Goal: Check status

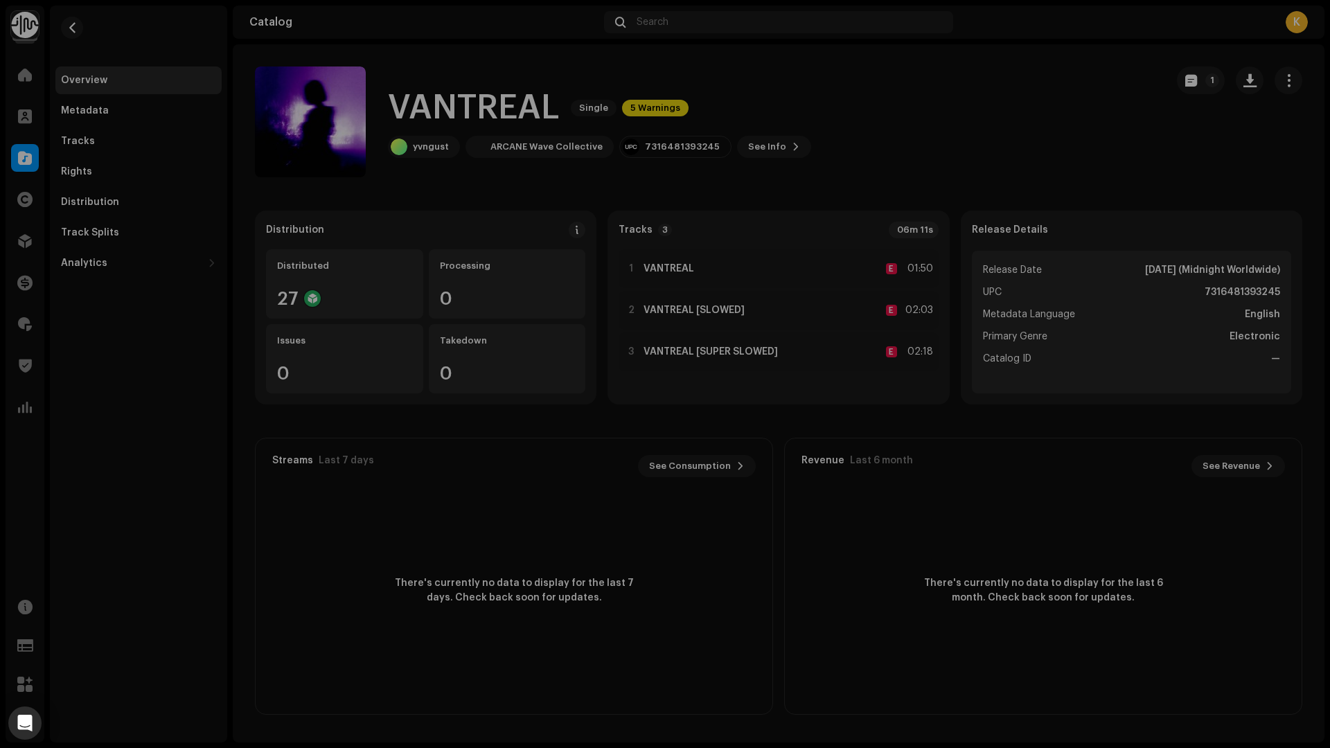
click at [343, 176] on div "VANTREAL 3049089 Metadata Distribution Release Date [DATE] (Midnight Worldwide)…" at bounding box center [665, 374] width 1330 height 748
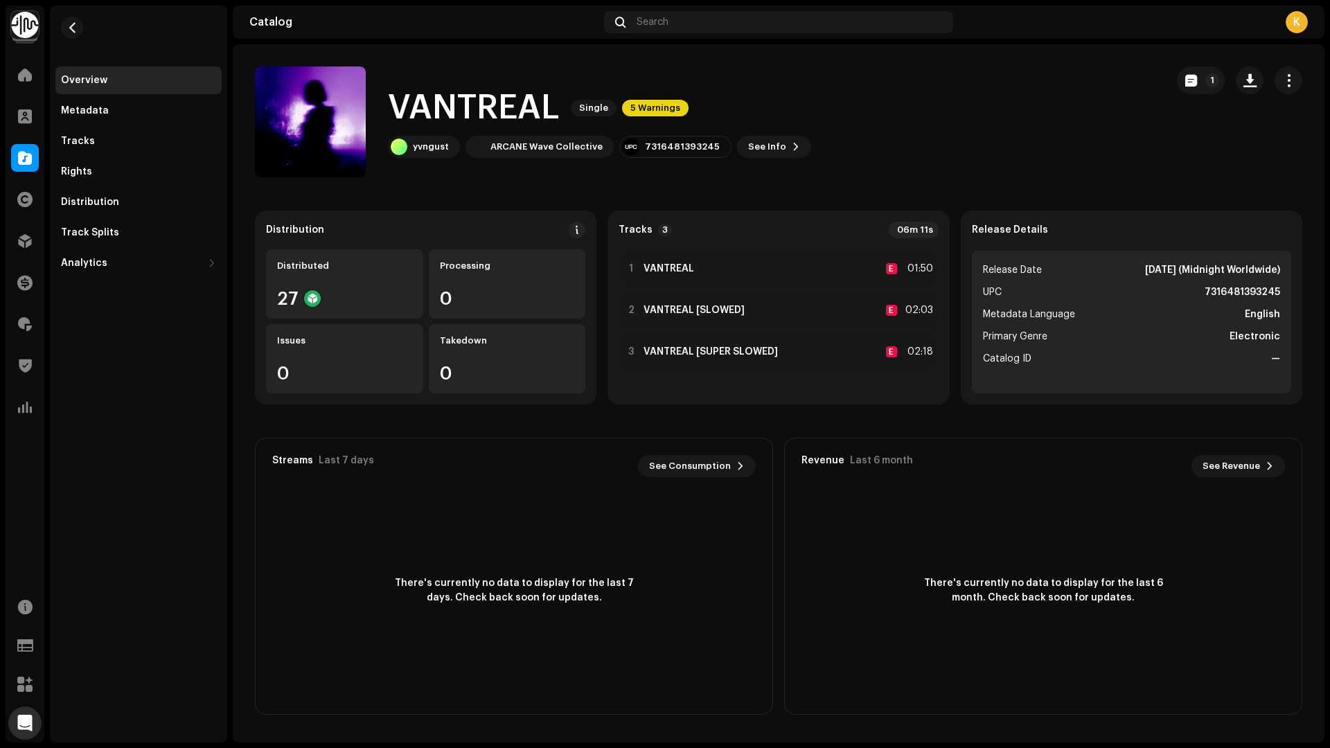
drag, startPoint x: 1124, startPoint y: 150, endPoint x: 1569, endPoint y: 148, distance: 444.6
click at [1329, 148] on html "Identity Music Home Clients Catalog Rights Distribution Finance Royalties Trust…" at bounding box center [665, 374] width 1330 height 748
click at [15, 235] on div at bounding box center [25, 241] width 28 height 28
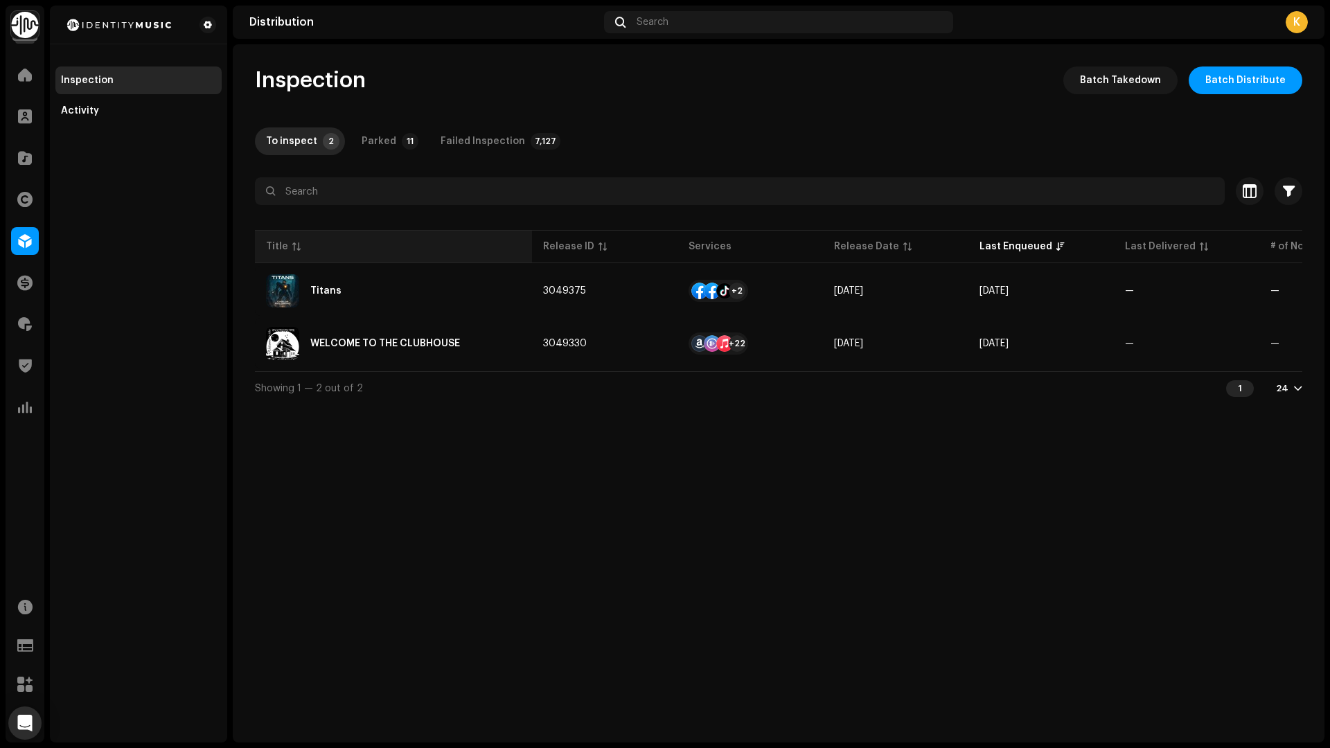
click at [339, 253] on th "Title" at bounding box center [393, 246] width 277 height 33
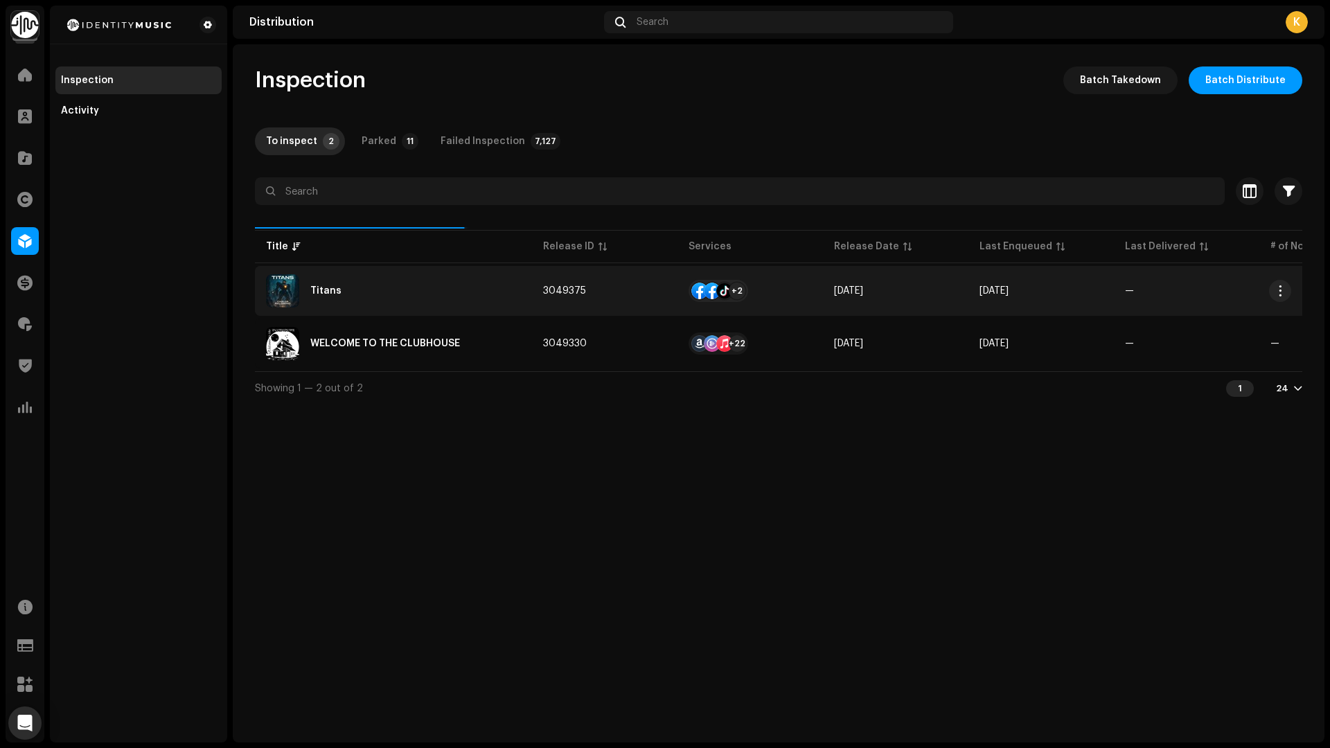
click at [361, 278] on div "Titans" at bounding box center [393, 290] width 255 height 33
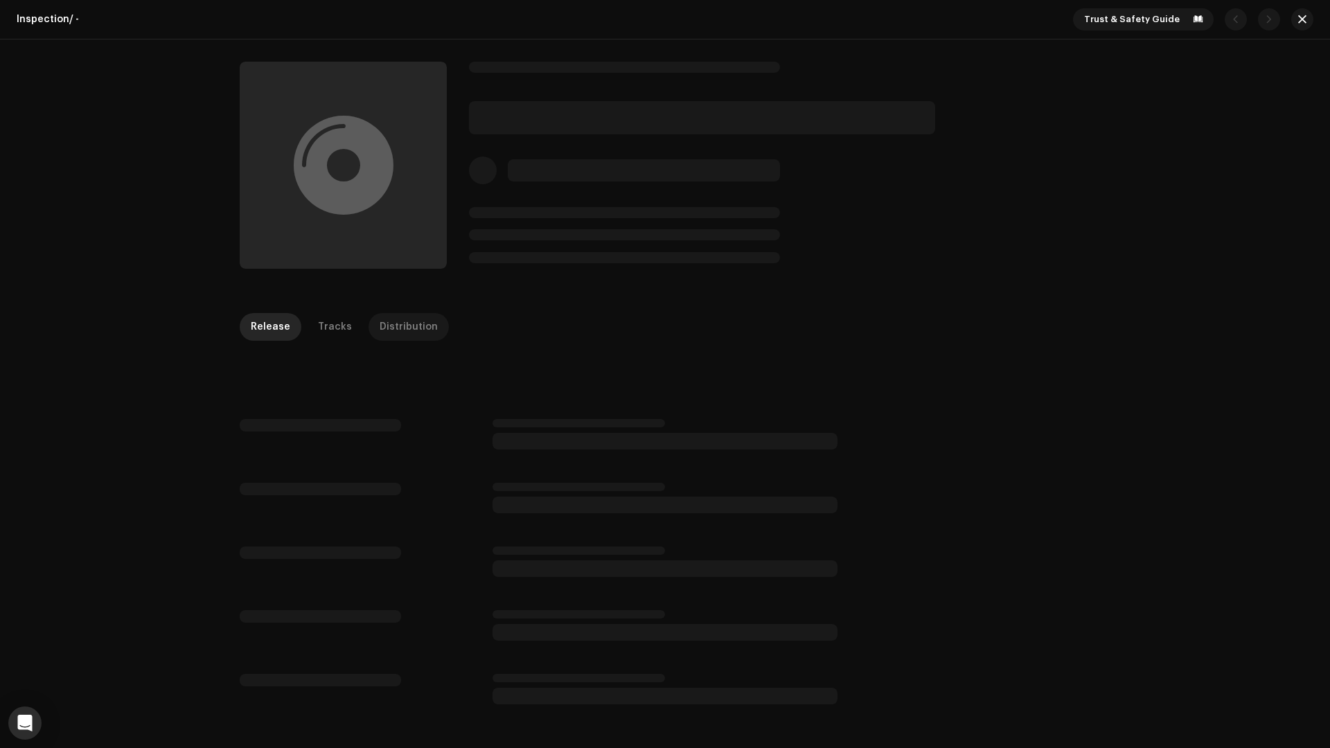
click at [411, 339] on div "Distribution" at bounding box center [408, 327] width 58 height 28
